Goal: Navigation & Orientation: Go to known website

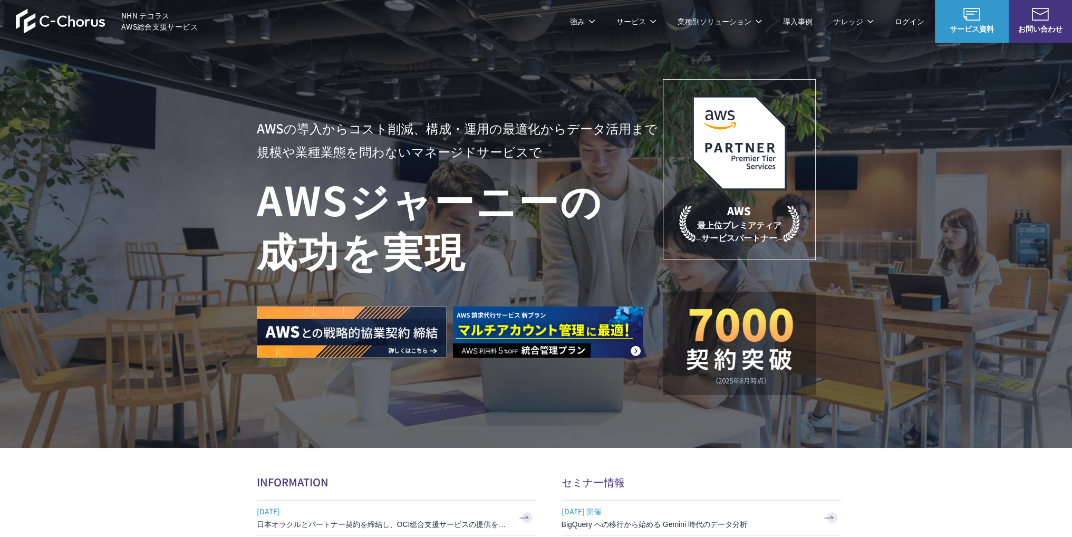
click at [140, 13] on span "NHN テコラス AWS総合支援サービス" at bounding box center [159, 21] width 76 height 22
